Goal: Check status: Check status

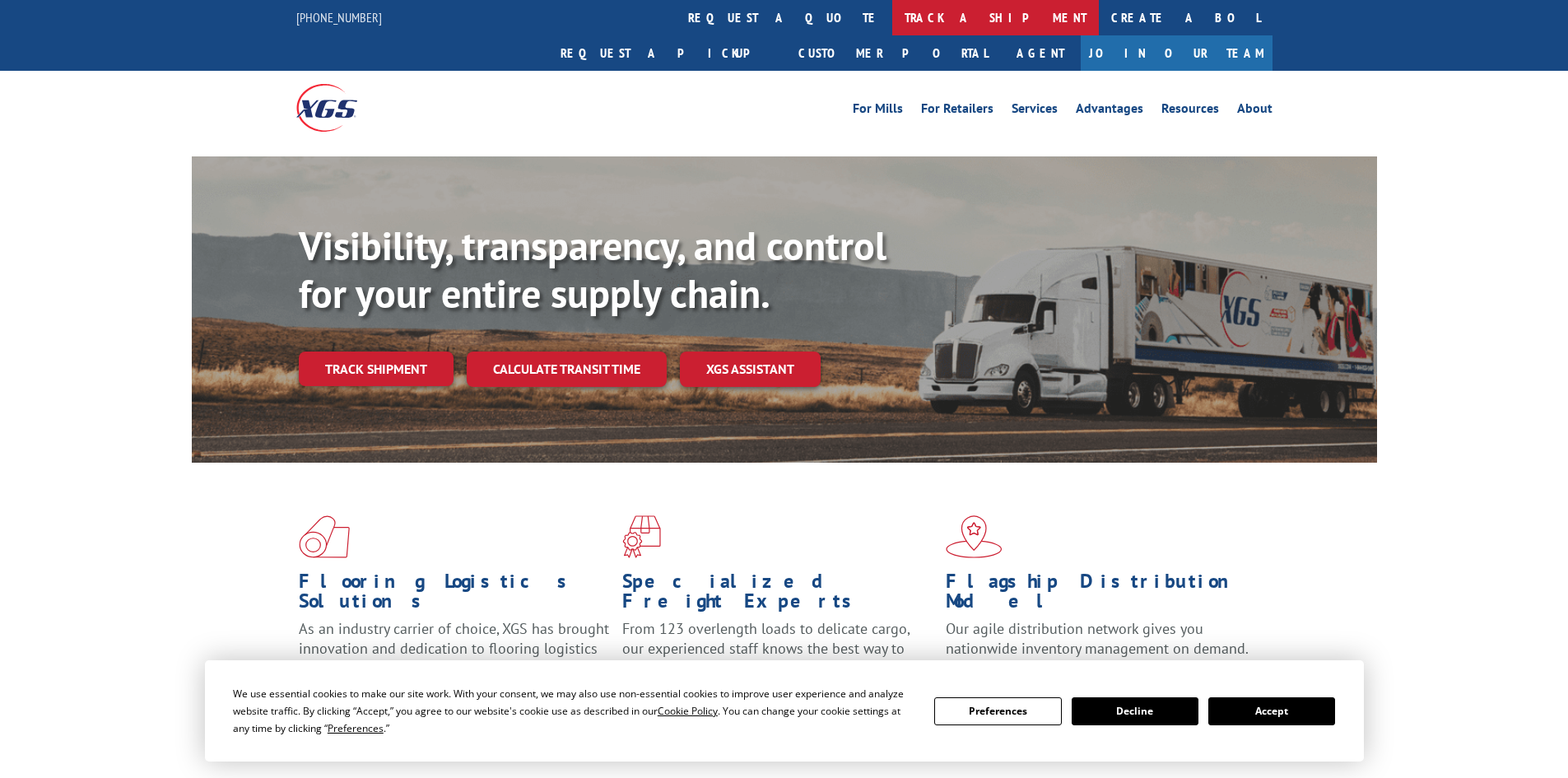
click at [892, 17] on link "track a shipment" at bounding box center [995, 17] width 206 height 35
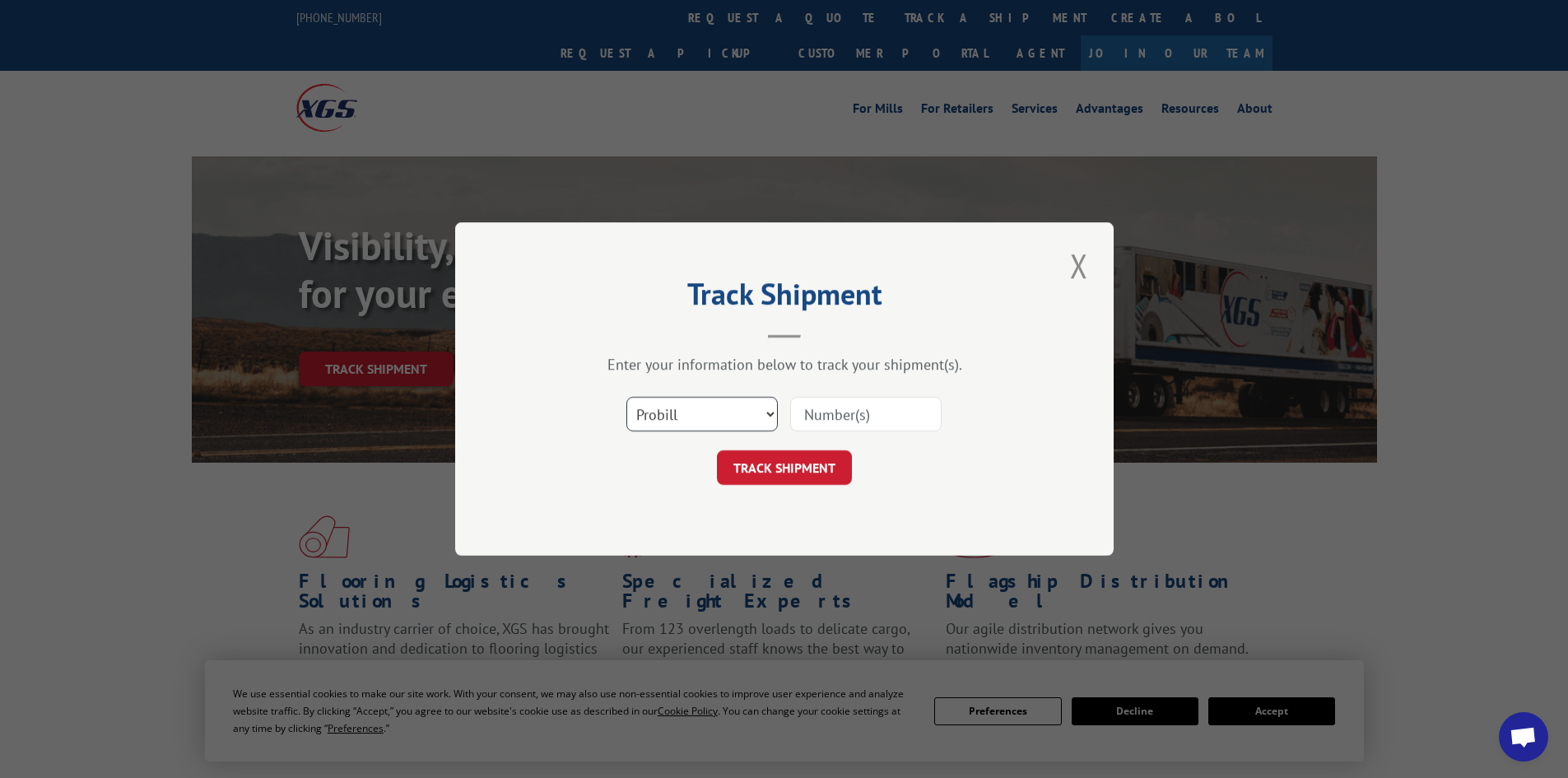
click at [708, 428] on select "Select category... Probill BOL PO" at bounding box center [702, 414] width 152 height 35
select select "bol"
click at [627, 397] on select "Select category... Probill BOL PO" at bounding box center [702, 414] width 152 height 35
click at [820, 408] on input at bounding box center [865, 414] width 152 height 35
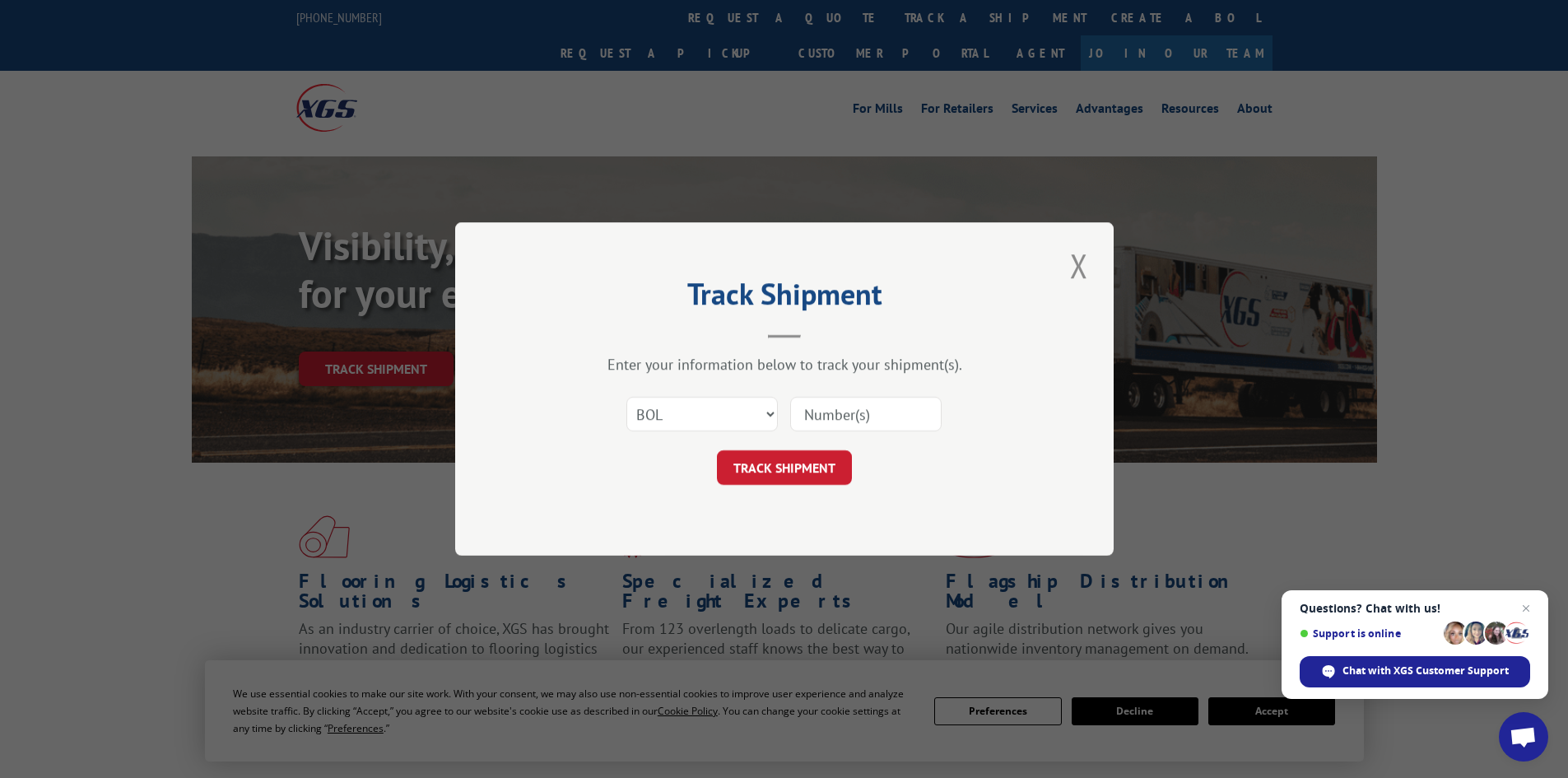
paste input "4856099"
type input "4856099"
click at [794, 455] on button "TRACK SHIPMENT" at bounding box center [784, 467] width 135 height 35
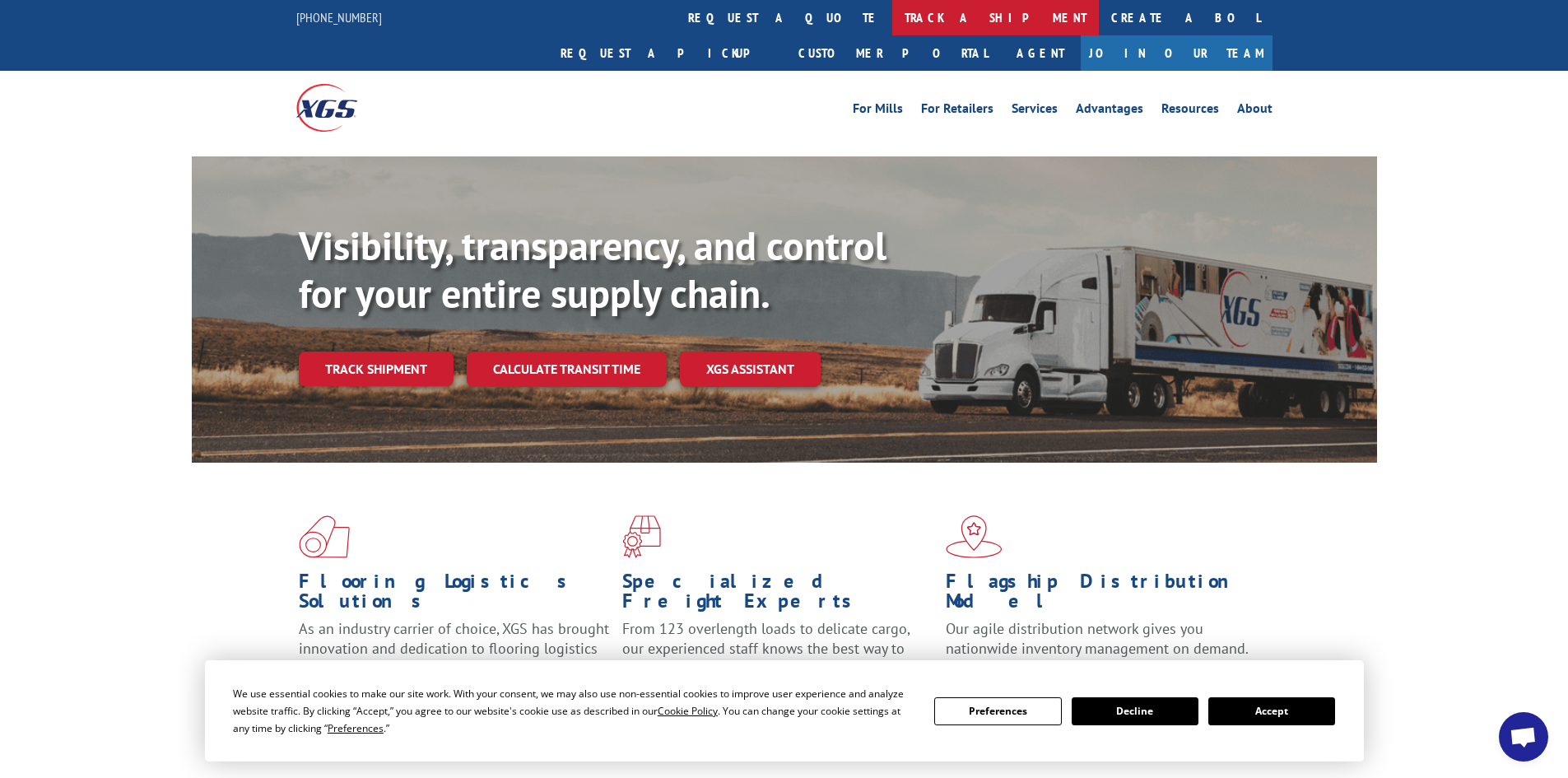
click at [892, 9] on link "track a shipment" at bounding box center [995, 17] width 206 height 35
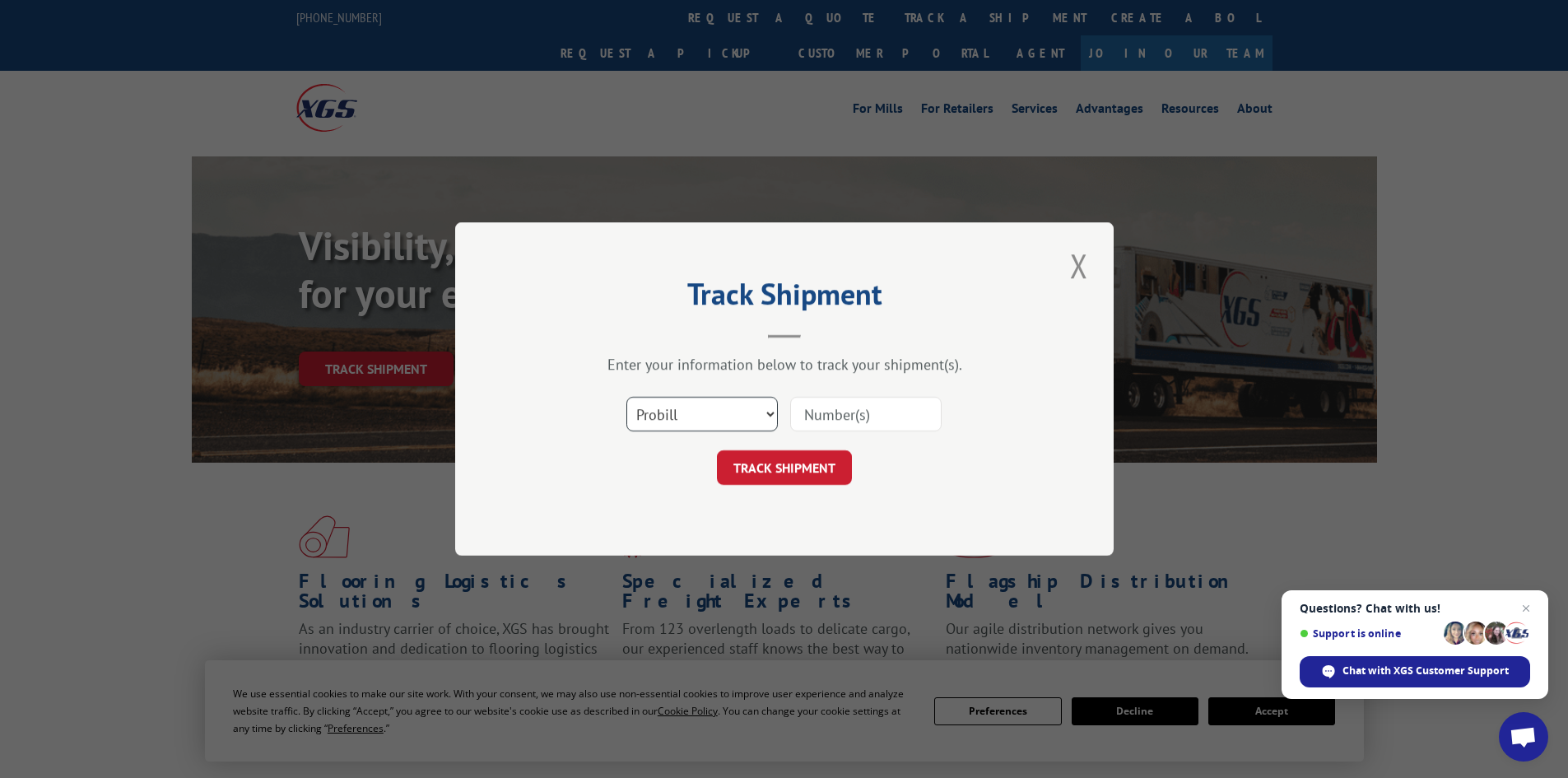
click at [720, 414] on select "Select category... Probill BOL PO" at bounding box center [702, 414] width 152 height 35
select select "bol"
click at [627, 397] on select "Select category... Probill BOL PO" at bounding box center [702, 414] width 152 height 35
click at [843, 429] on div at bounding box center [865, 414] width 152 height 38
click at [844, 428] on input at bounding box center [865, 414] width 152 height 35
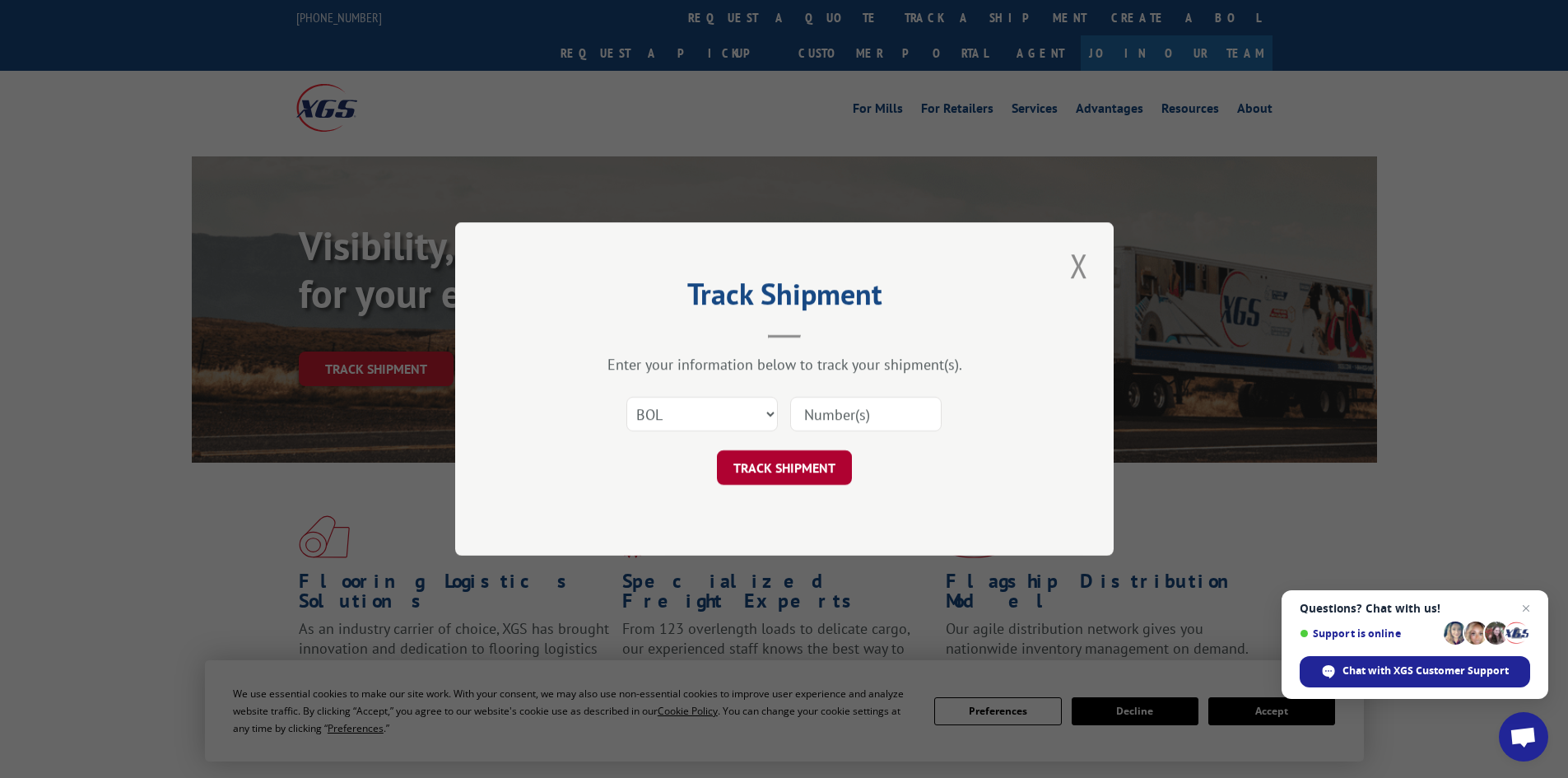
paste input "423975"
type input "423975"
click at [784, 468] on button "TRACK SHIPMENT" at bounding box center [784, 467] width 135 height 35
